Goal: Check status: Check status

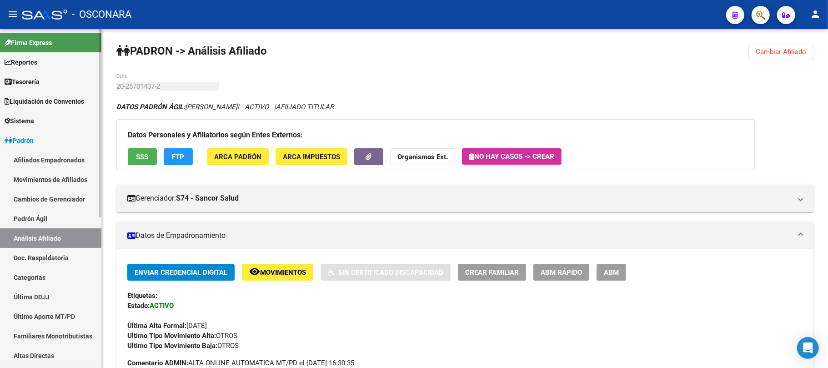
click at [42, 217] on link "Padrón Ágil" at bounding box center [50, 219] width 101 height 20
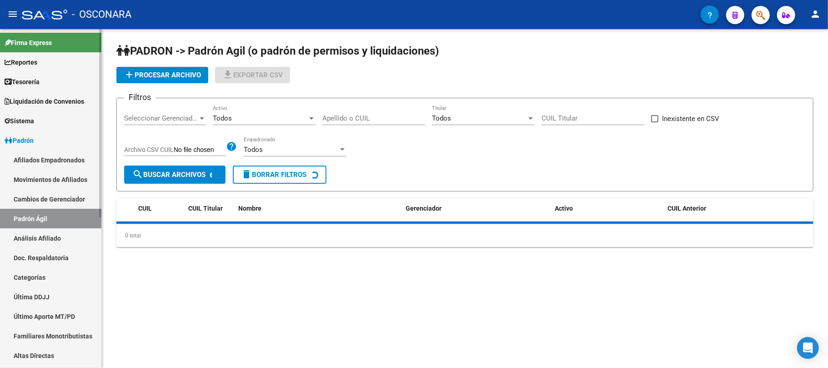
click at [51, 241] on link "Análisis Afiliado" at bounding box center [50, 238] width 101 height 20
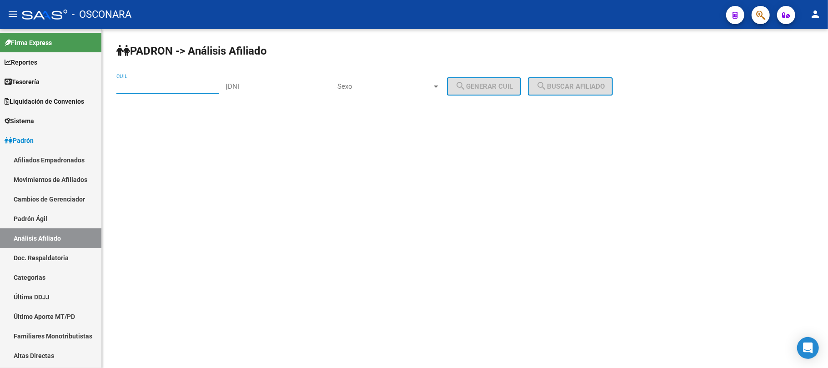
click at [146, 82] on div "CUIL" at bounding box center [167, 84] width 103 height 20
paste input "20-36864551-7"
type input "20-36864551-7"
click at [563, 79] on button "search Buscar afiliado" at bounding box center [570, 86] width 85 height 18
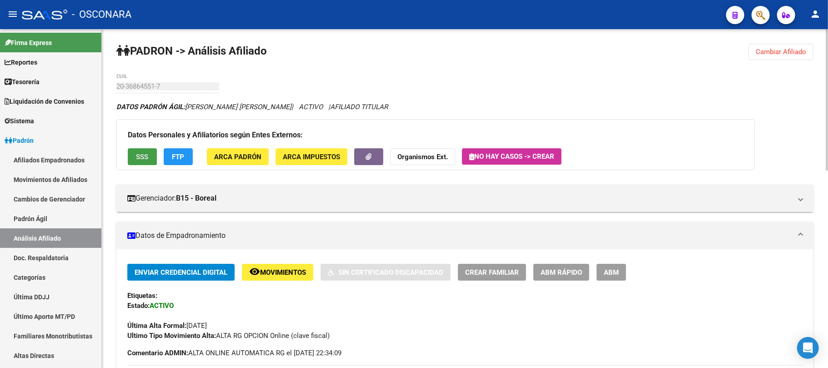
click at [145, 155] on span "SSS" at bounding box center [142, 157] width 12 height 8
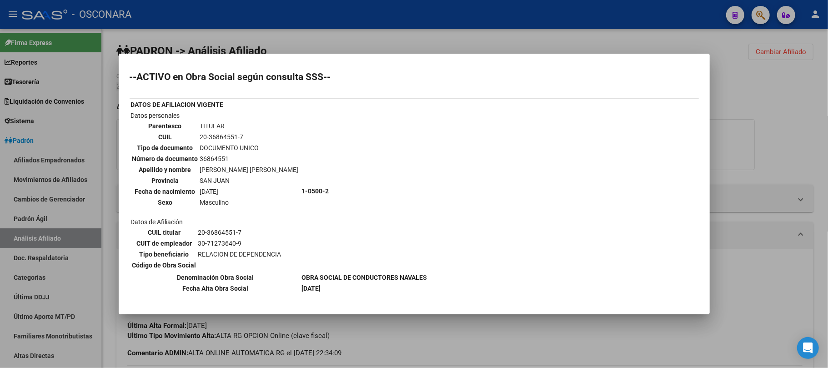
click at [491, 355] on div at bounding box center [414, 184] width 828 height 368
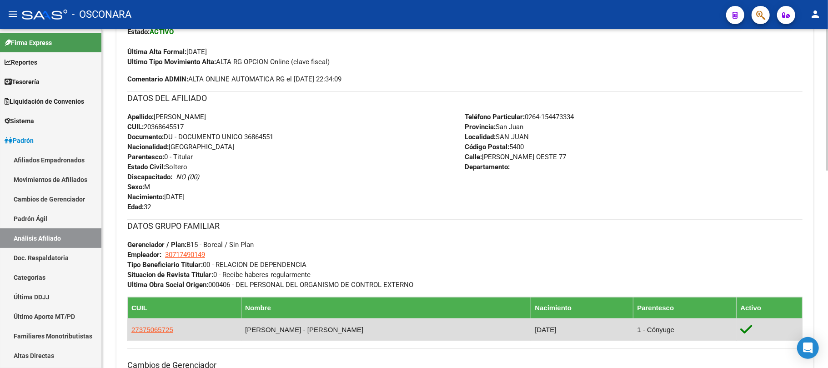
scroll to position [303, 0]
